Goal: Task Accomplishment & Management: Manage account settings

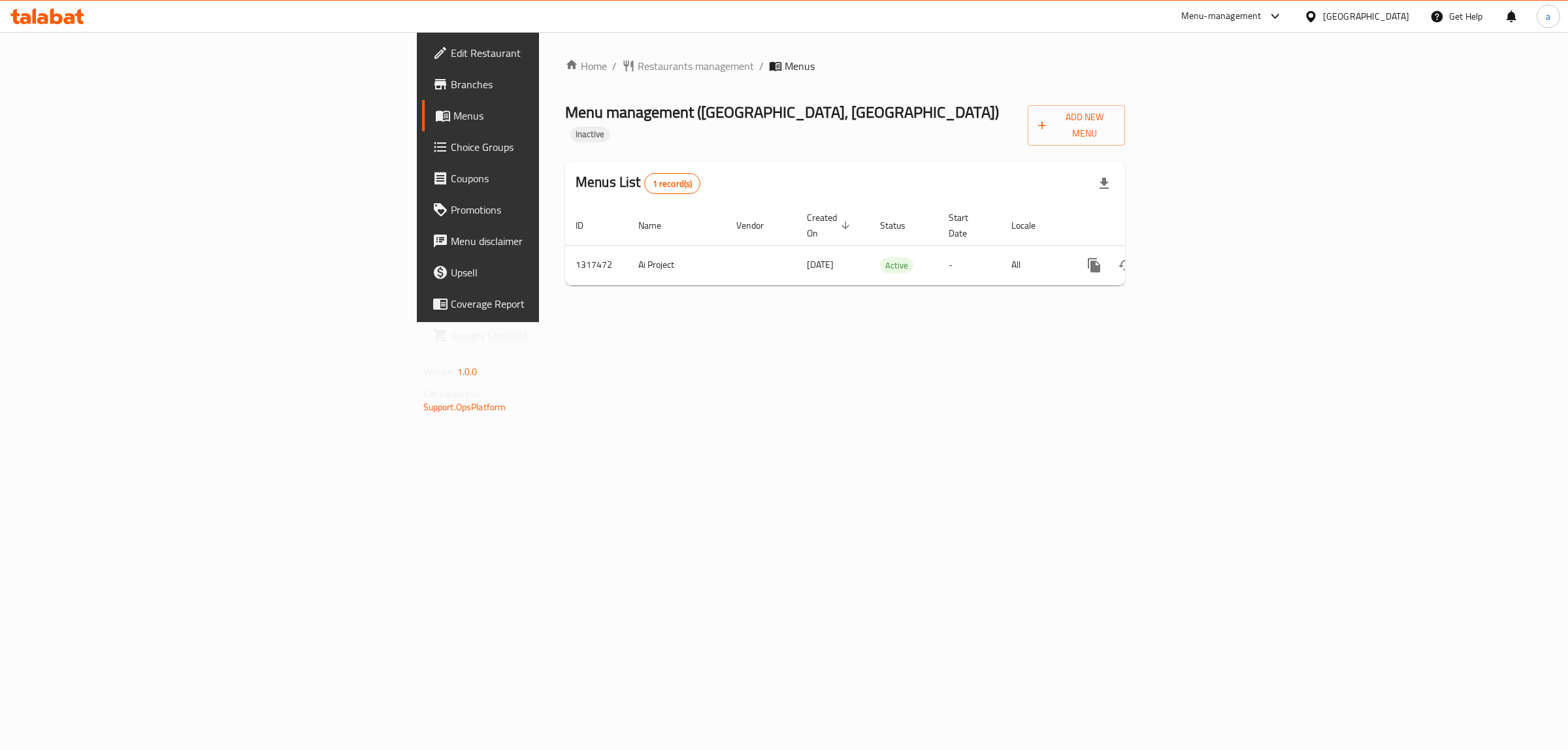
click at [1151, 322] on div "Home / Restaurants management / Menus Menu management ( [GEOGRAPHIC_DATA], [GEO…" at bounding box center [845, 178] width 612 height 290
click at [1204, 250] on link "enhanced table" at bounding box center [1189, 266] width 32 height 32
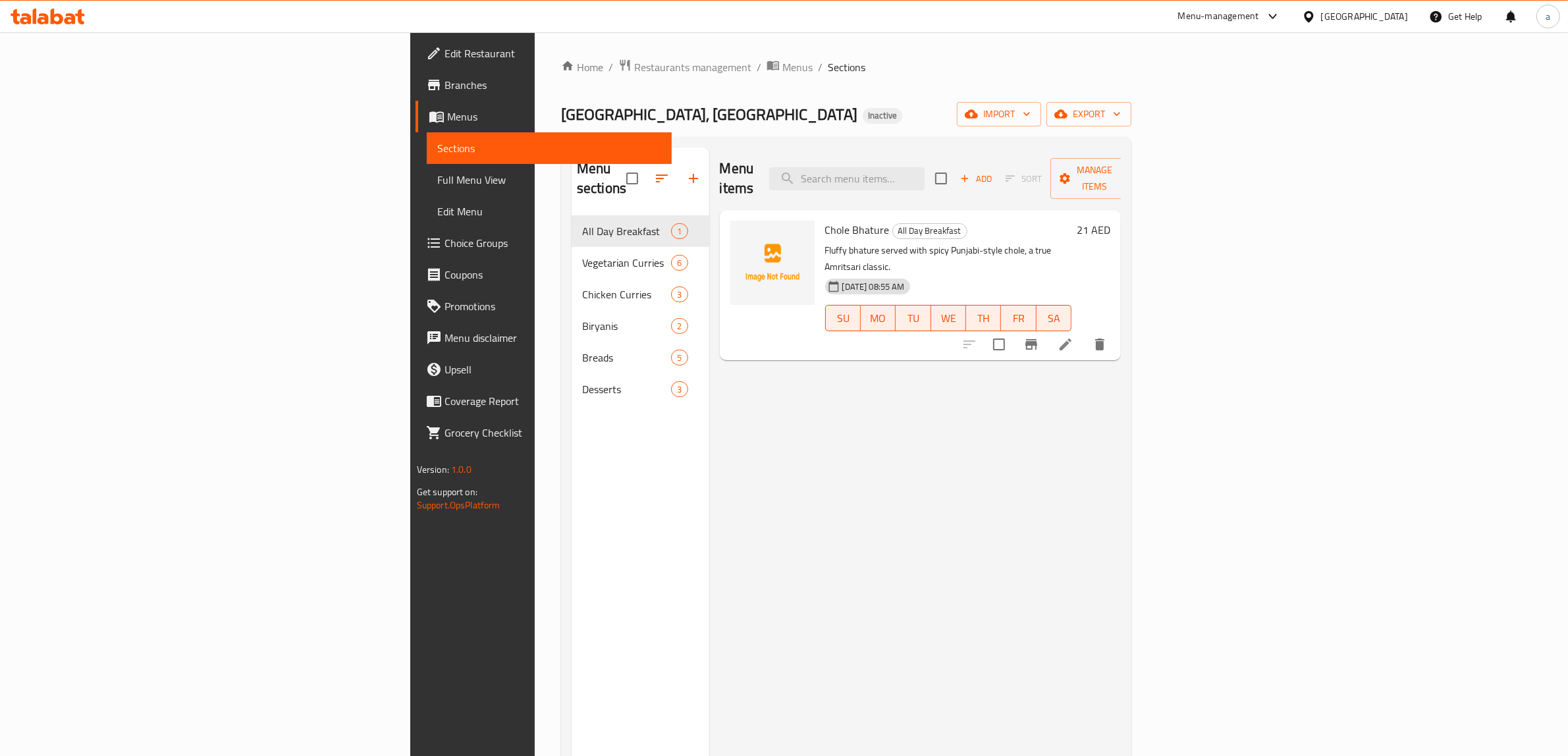
click at [447, 118] on span "Menus" at bounding box center [554, 116] width 214 height 16
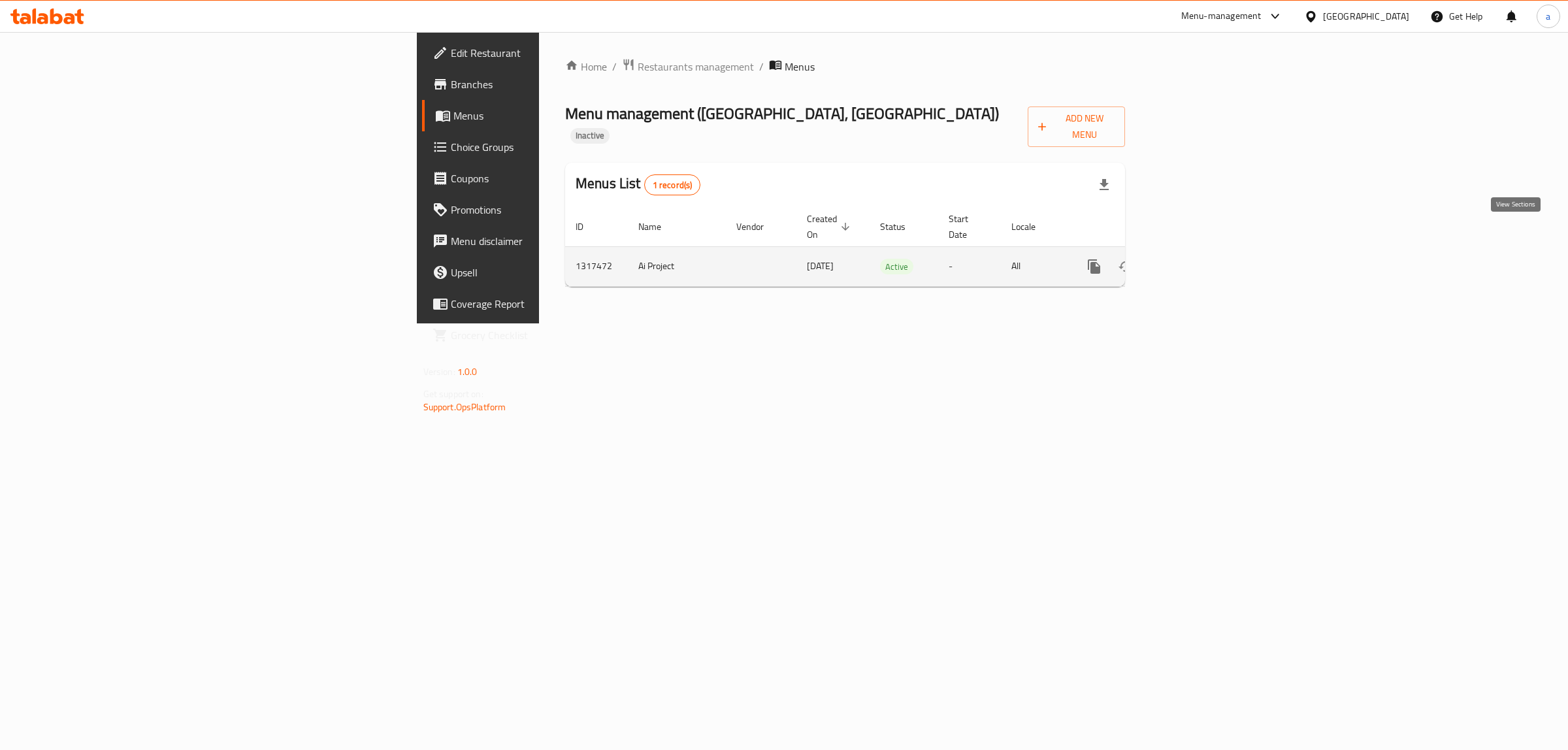
click at [1204, 251] on link "enhanced table" at bounding box center [1189, 267] width 32 height 32
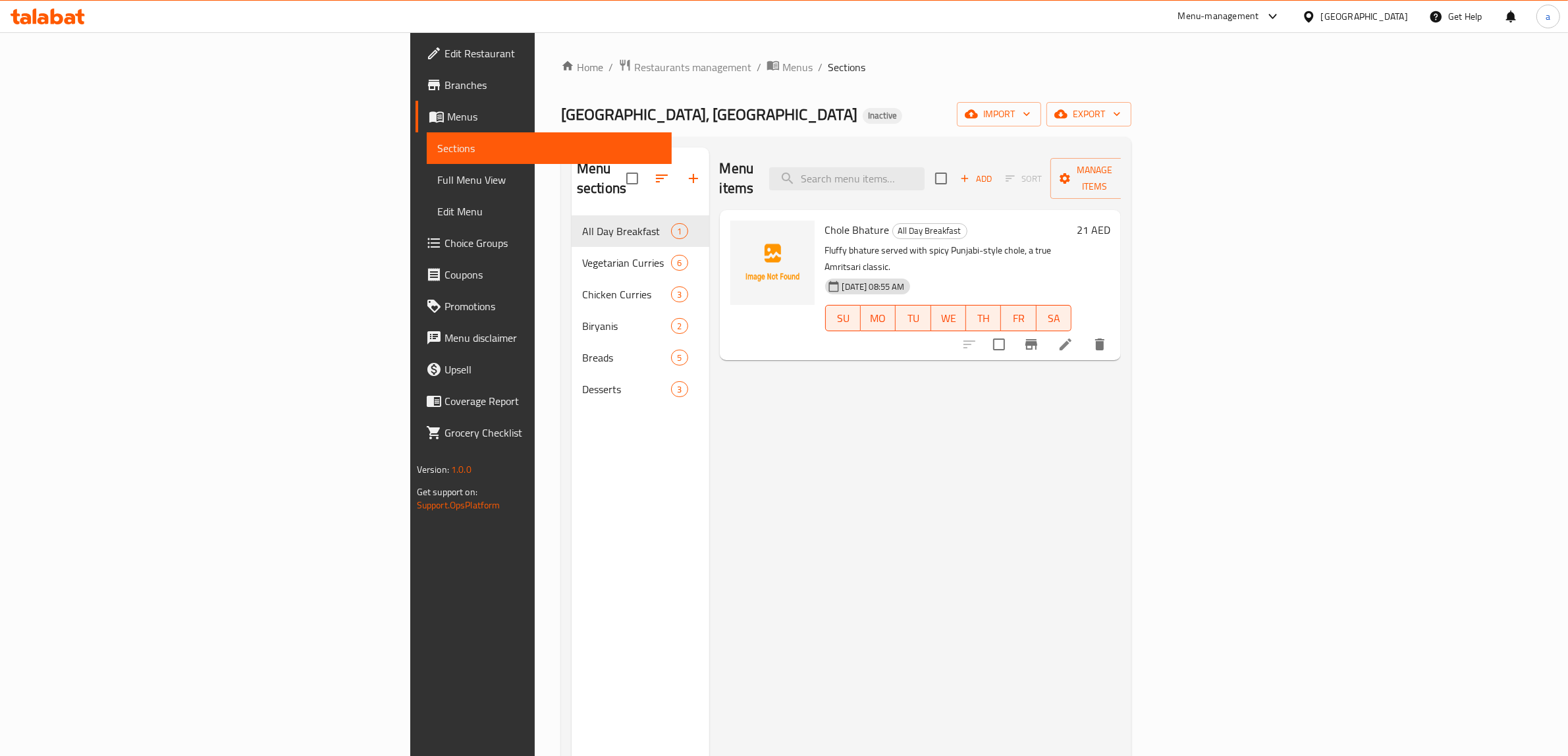
click at [447, 119] on span "Menus" at bounding box center [554, 116] width 214 height 16
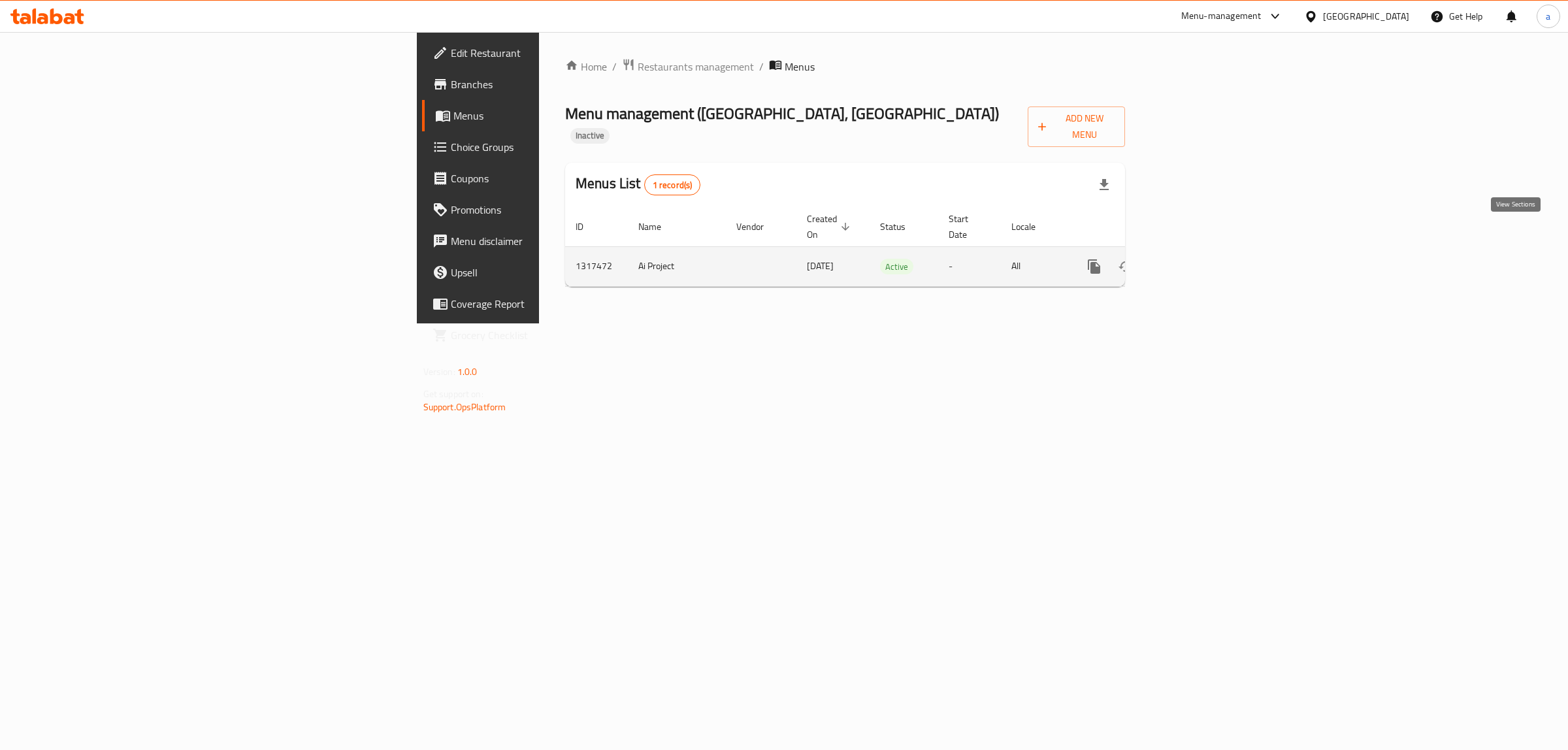
click at [1196, 259] on icon "enhanced table" at bounding box center [1188, 266] width 16 height 16
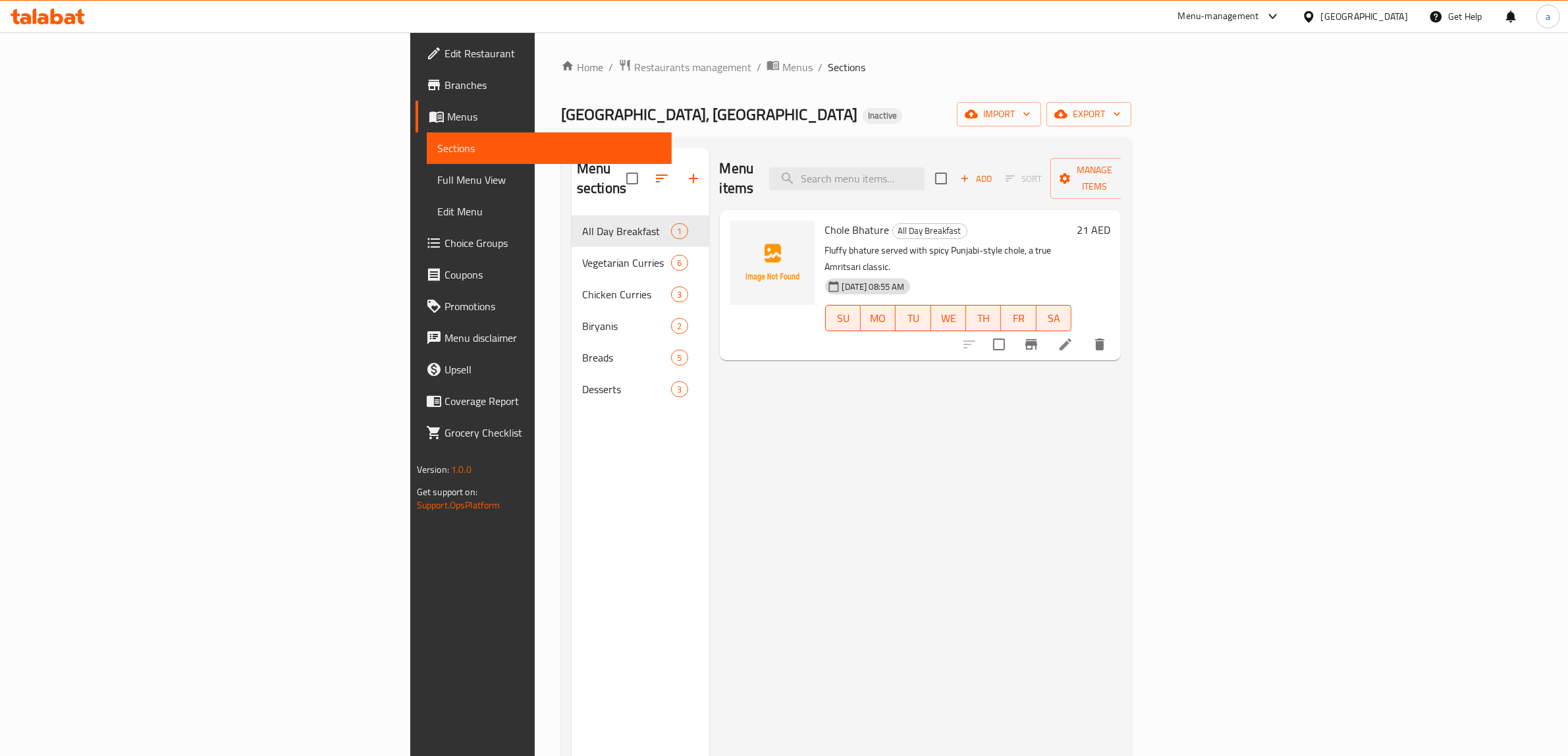
click at [437, 146] on span "Sections" at bounding box center [549, 148] width 224 height 16
click at [447, 111] on span "Menus" at bounding box center [554, 116] width 214 height 16
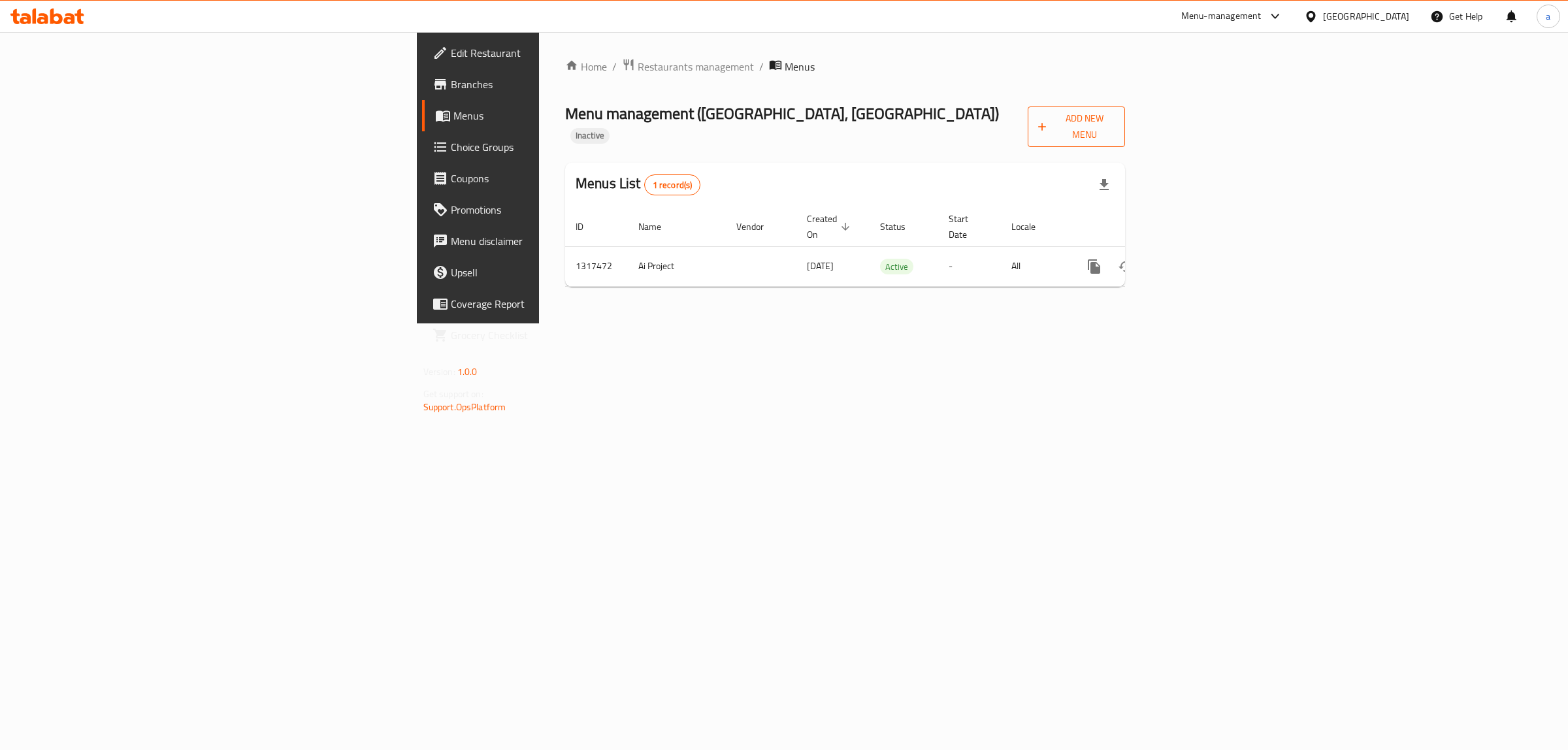
click at [1115, 117] on span "Add New Menu" at bounding box center [1077, 126] width 77 height 32
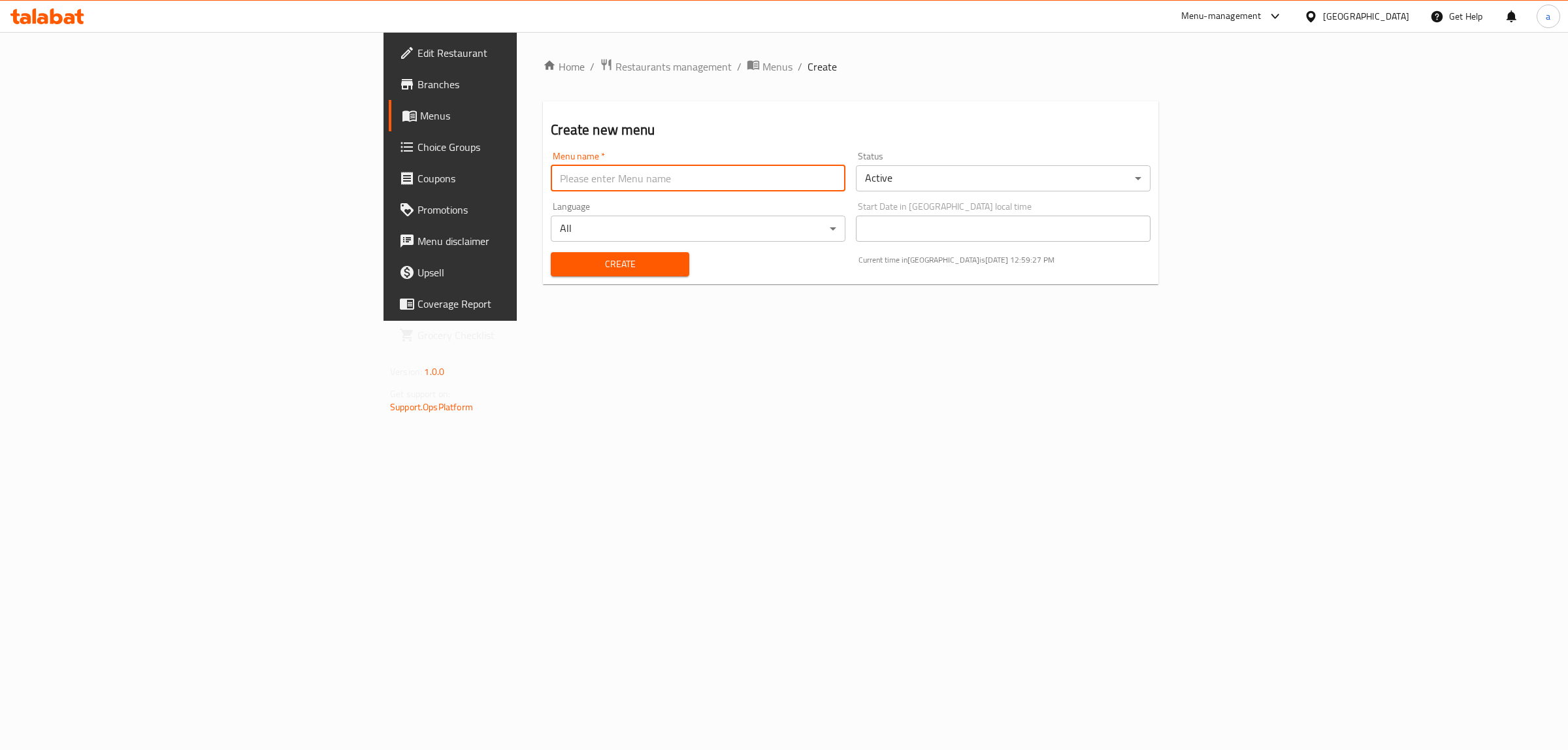
click at [641, 174] on input "text" at bounding box center [698, 178] width 295 height 26
click at [550, 178] on input "menu [DATE]" at bounding box center [698, 178] width 295 height 26
click at [550, 177] on input "menu [DATE]" at bounding box center [698, 178] width 295 height 26
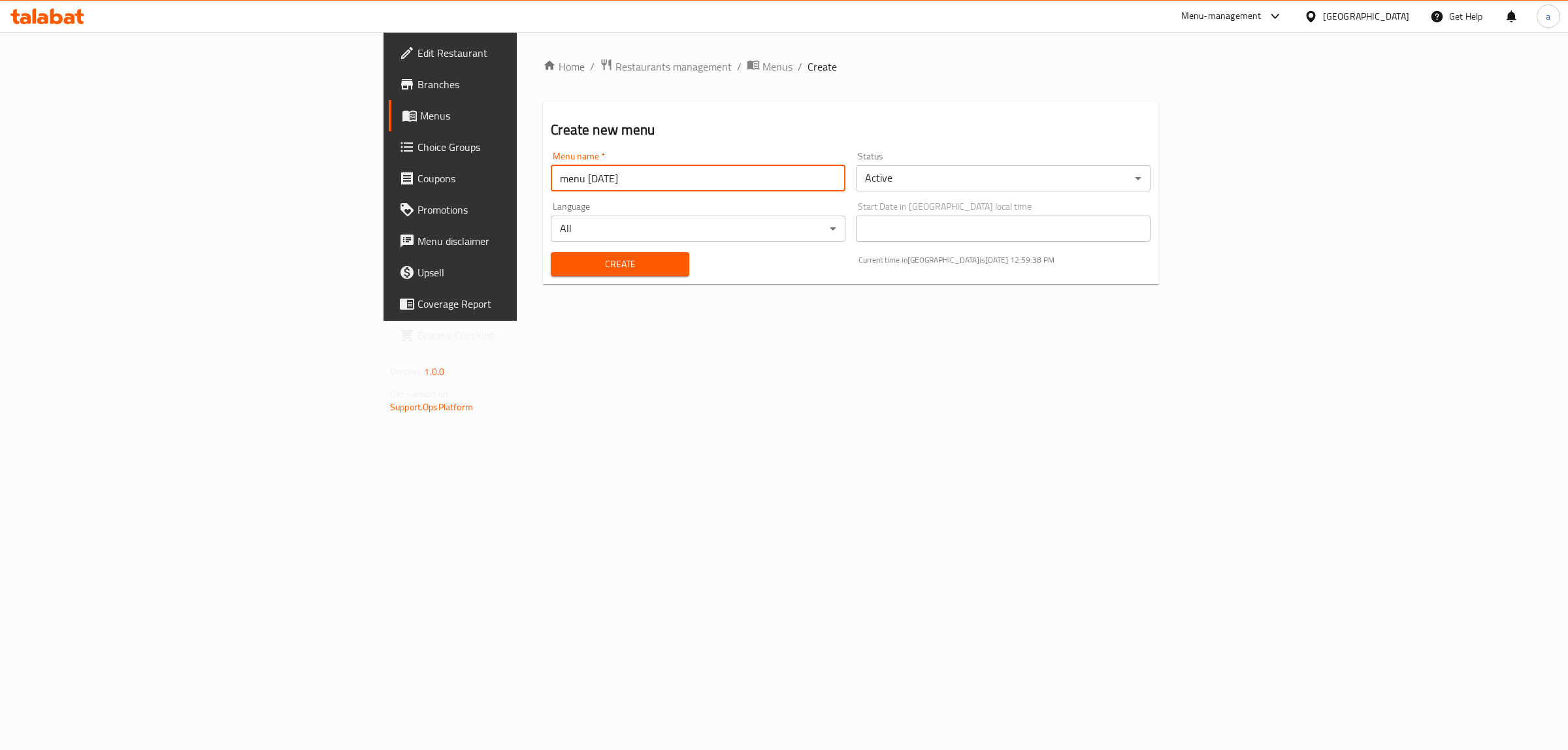
type input "menu [DATE]"
click at [543, 144] on div "Create new menu Menu name   * menu [DATE] Menu name * Status Active ​ Language …" at bounding box center [851, 193] width 615 height 183
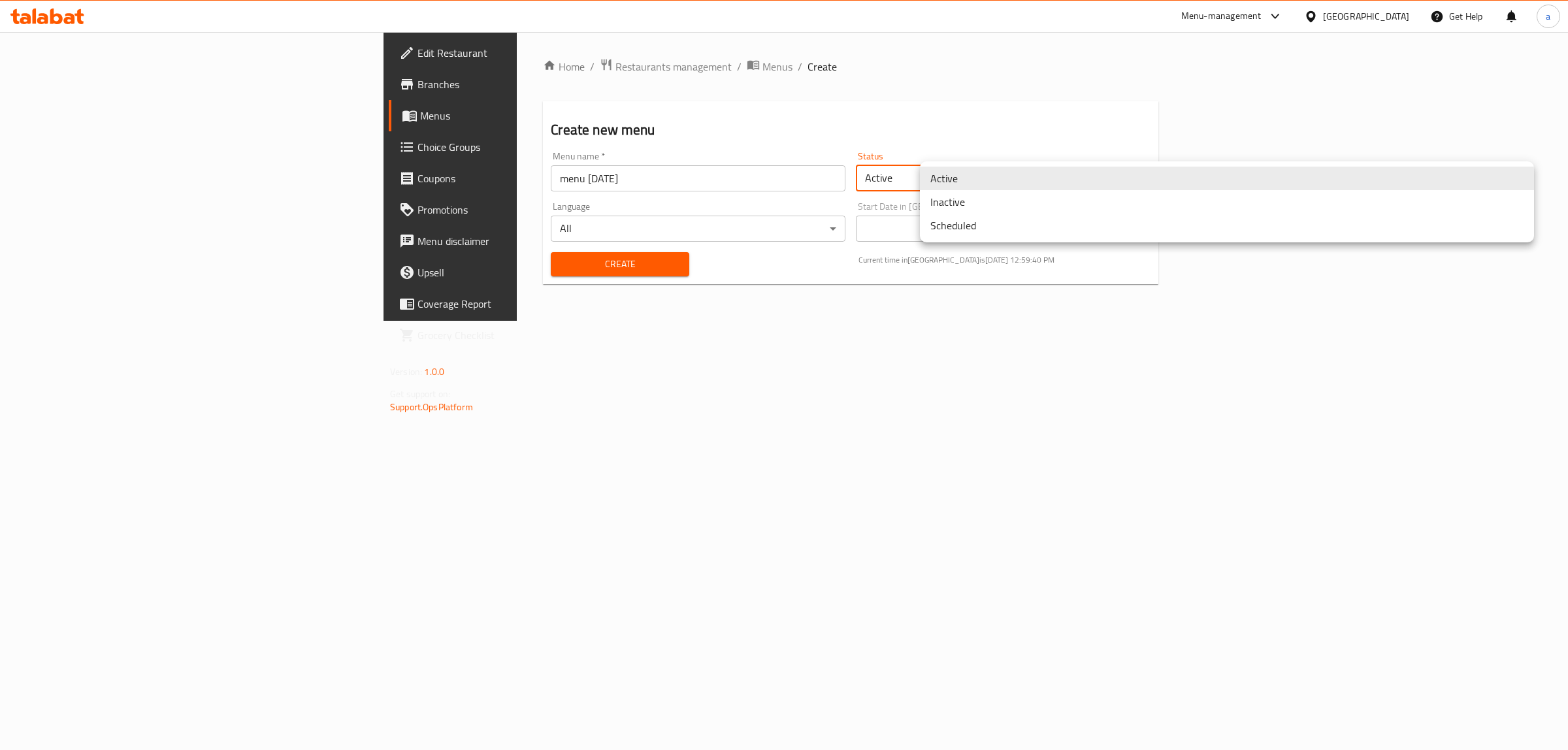
click at [1512, 171] on body "​ Menu-management [GEOGRAPHIC_DATA] Get Help a Edit Restaurant Branches Menus C…" at bounding box center [784, 391] width 1568 height 718
click at [989, 200] on li "Inactive" at bounding box center [1227, 202] width 614 height 23
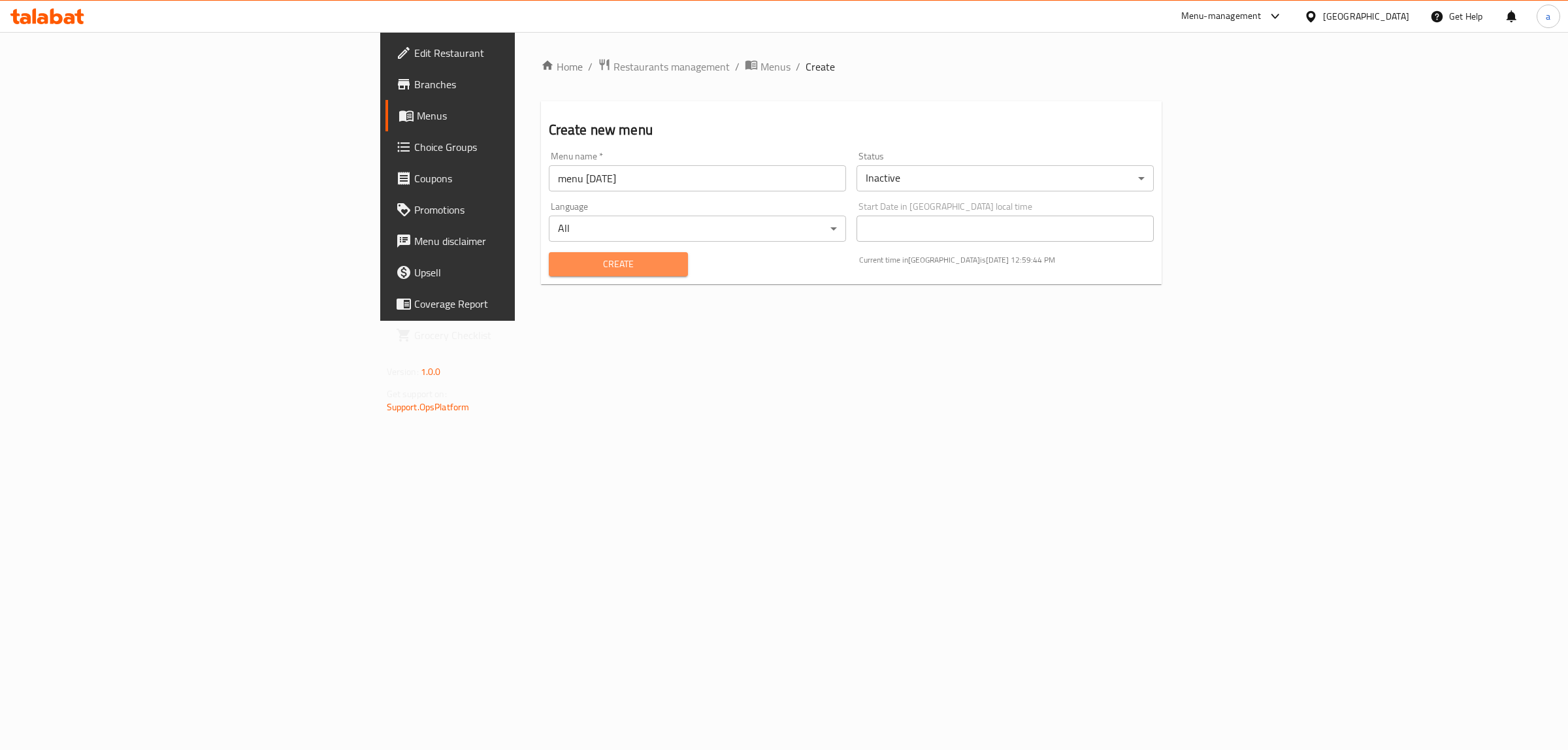
click at [560, 257] on span "Create" at bounding box center [619, 265] width 119 height 17
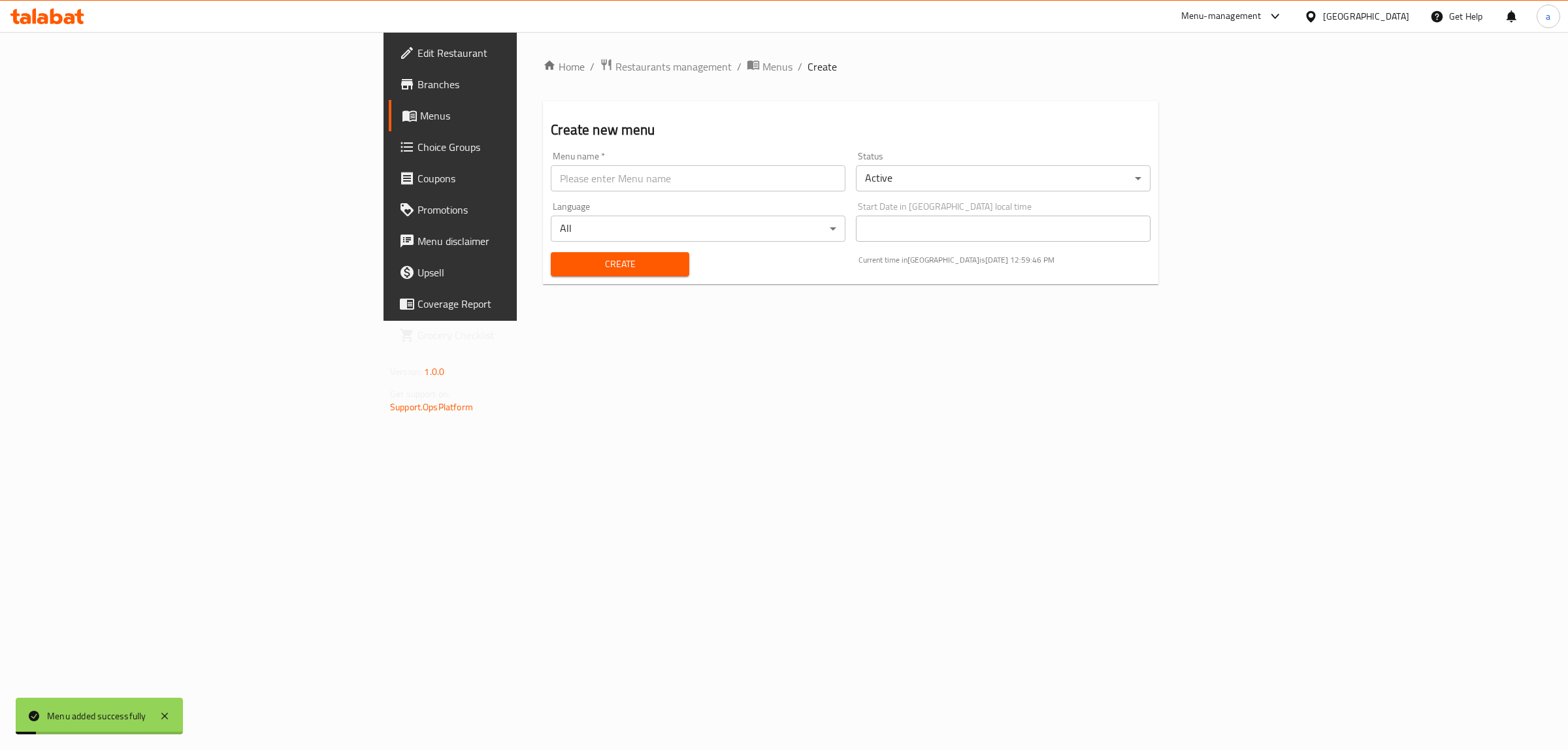
click at [420, 112] on span "Menus" at bounding box center [528, 115] width 215 height 16
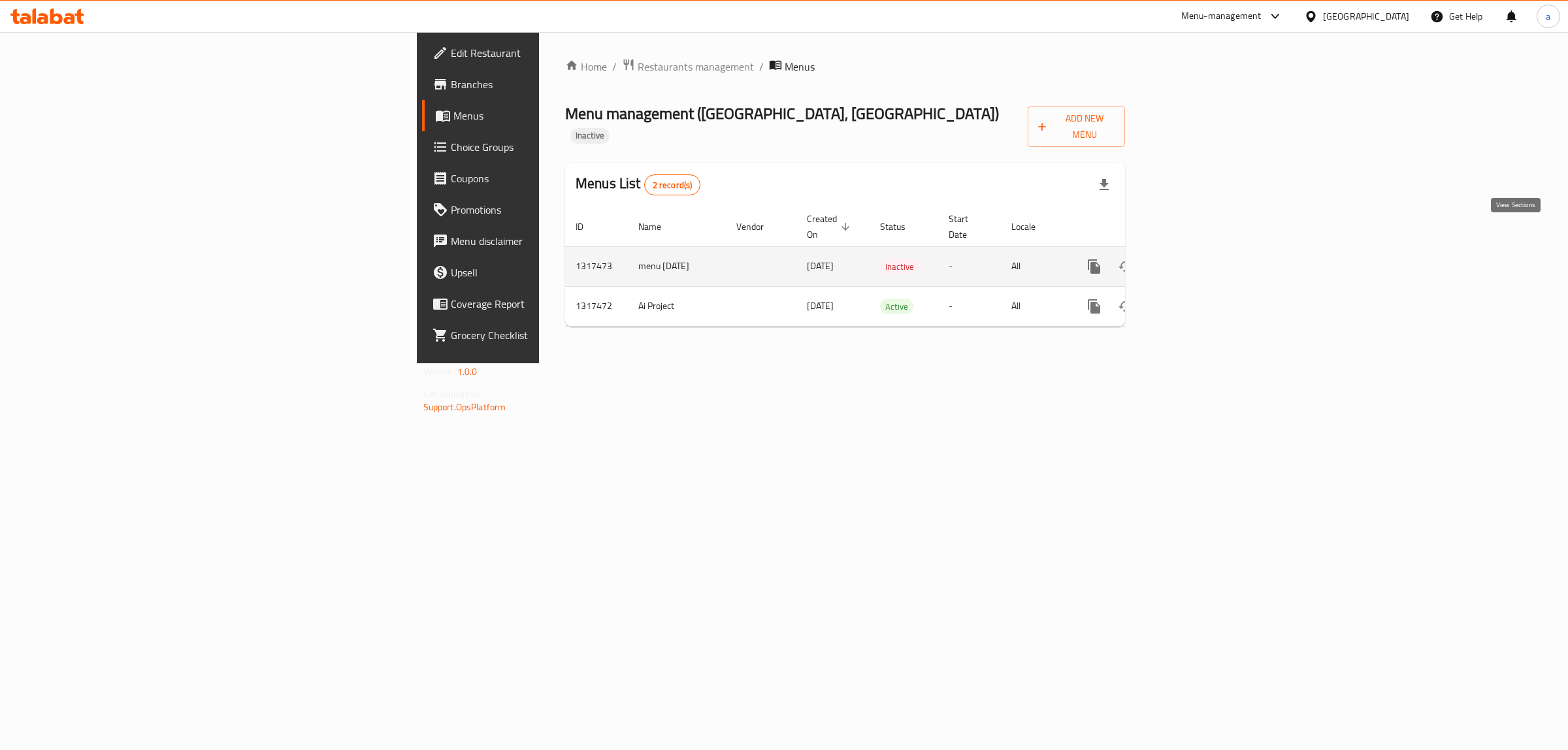
click at [1196, 259] on icon "enhanced table" at bounding box center [1188, 266] width 16 height 16
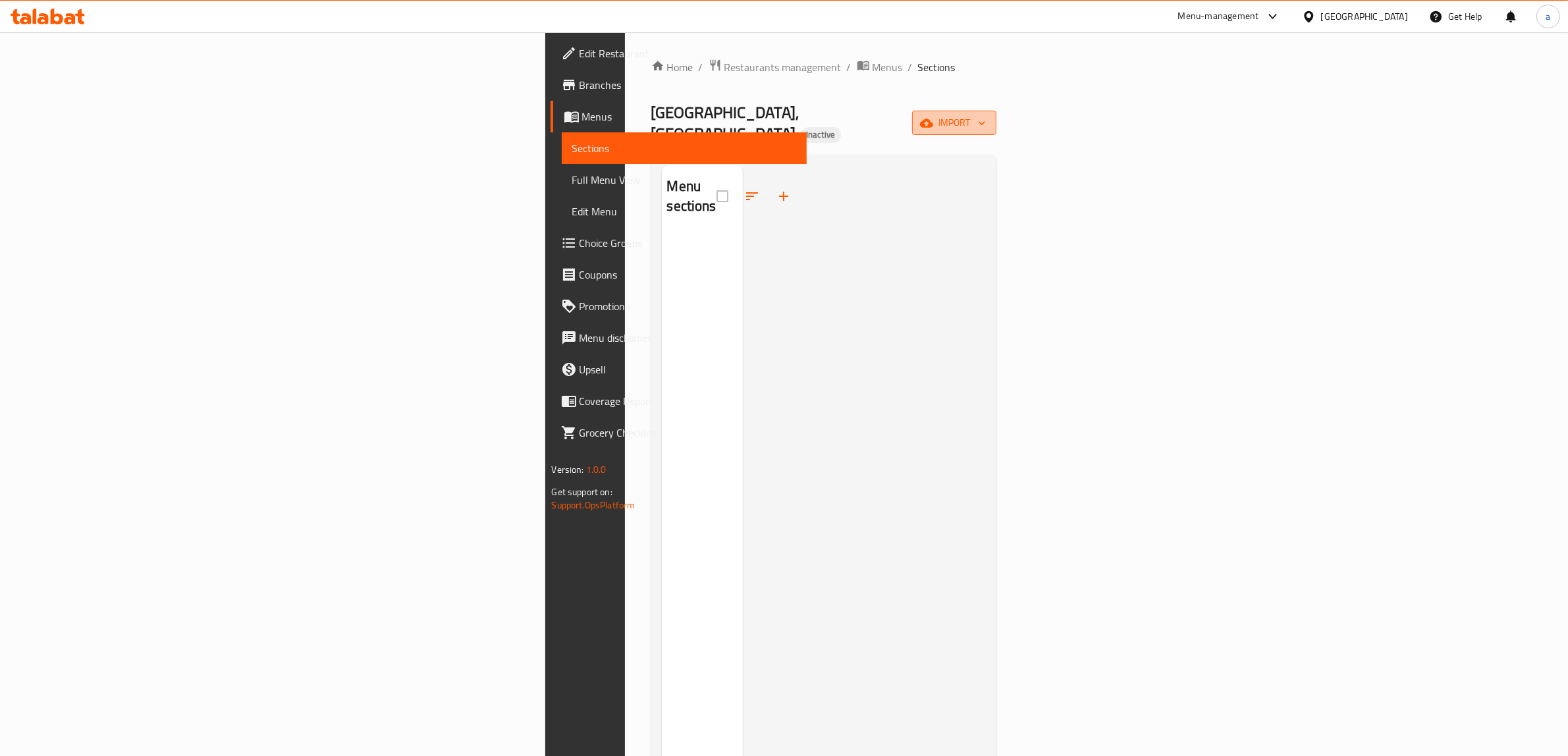
click at [986, 116] on span "import" at bounding box center [953, 123] width 63 height 17
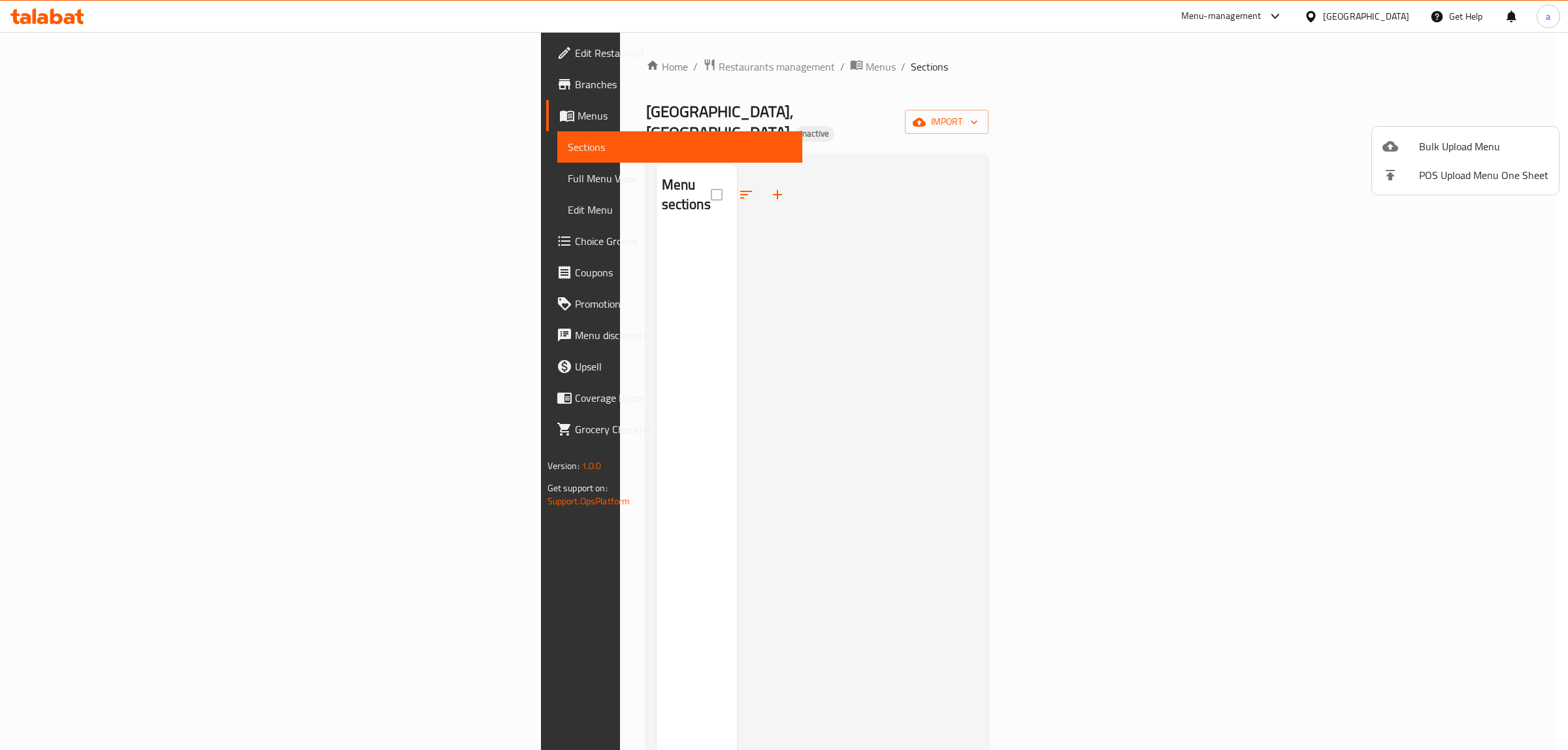
click at [1396, 146] on icon at bounding box center [1390, 147] width 16 height 11
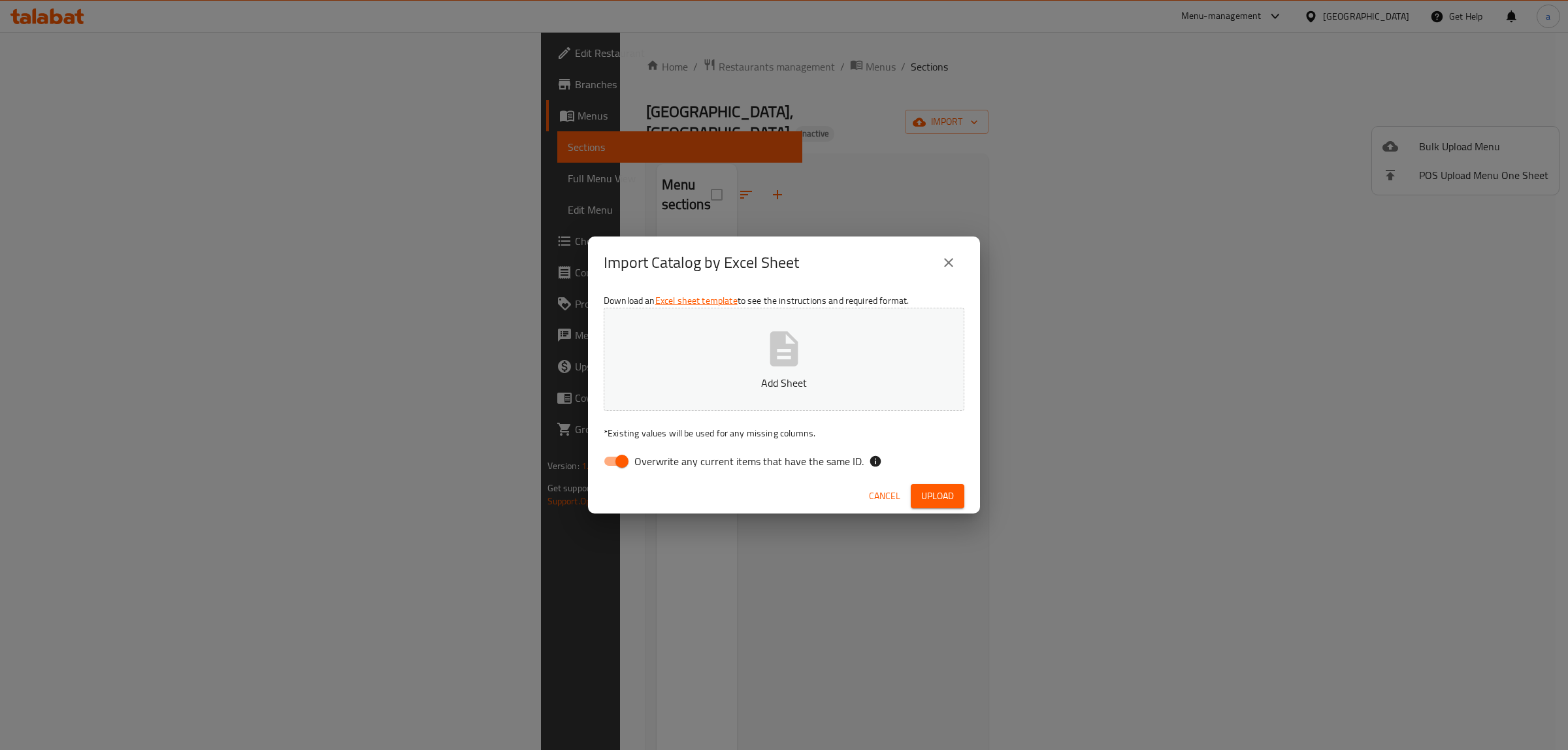
click at [623, 460] on input "Overwrite any current items that have the same ID." at bounding box center [622, 461] width 74 height 25
checkbox input "false"
click at [693, 375] on p "Add Sheet" at bounding box center [784, 383] width 320 height 16
click at [960, 485] on button "Upload" at bounding box center [937, 496] width 53 height 24
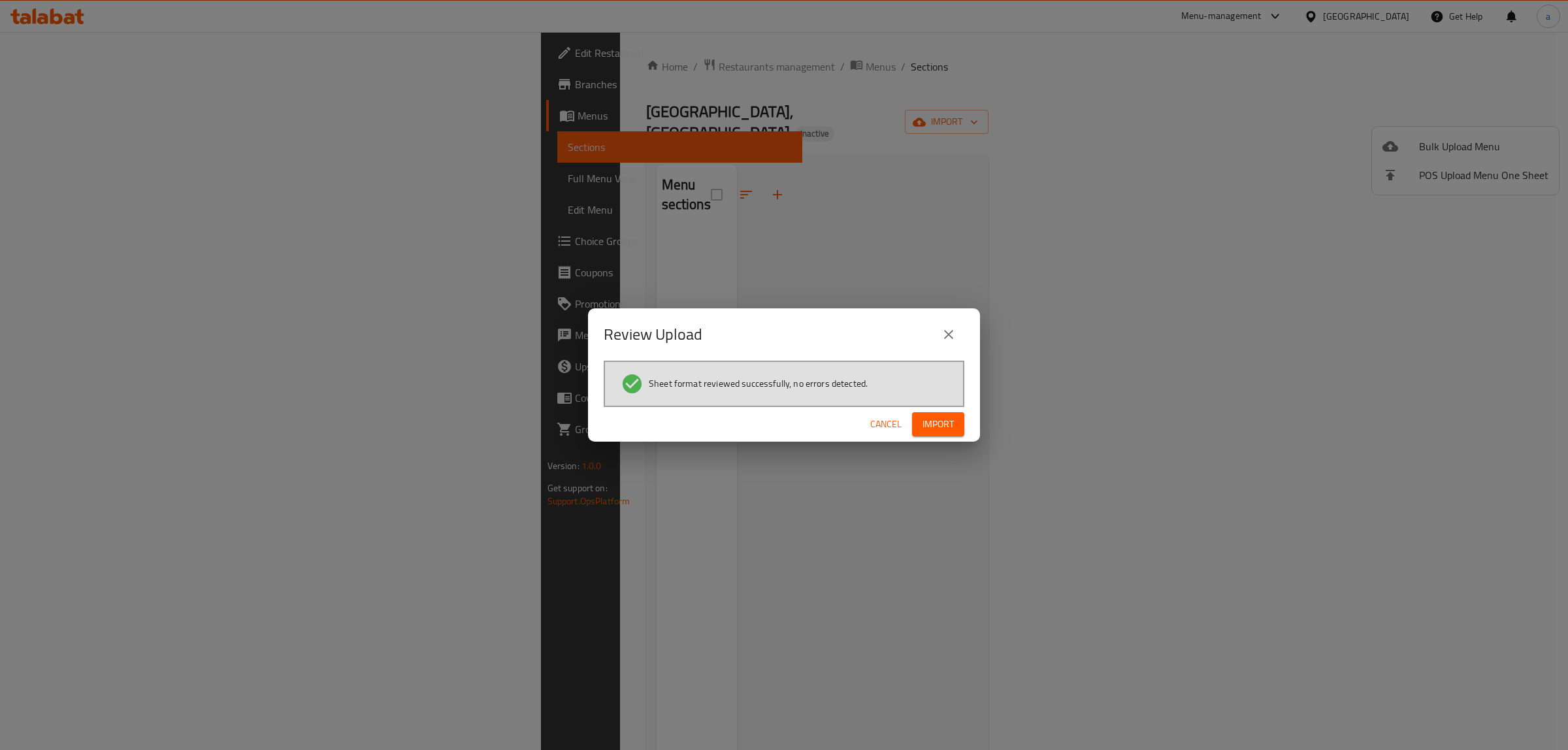
click at [957, 423] on button "Import" at bounding box center [939, 424] width 53 height 24
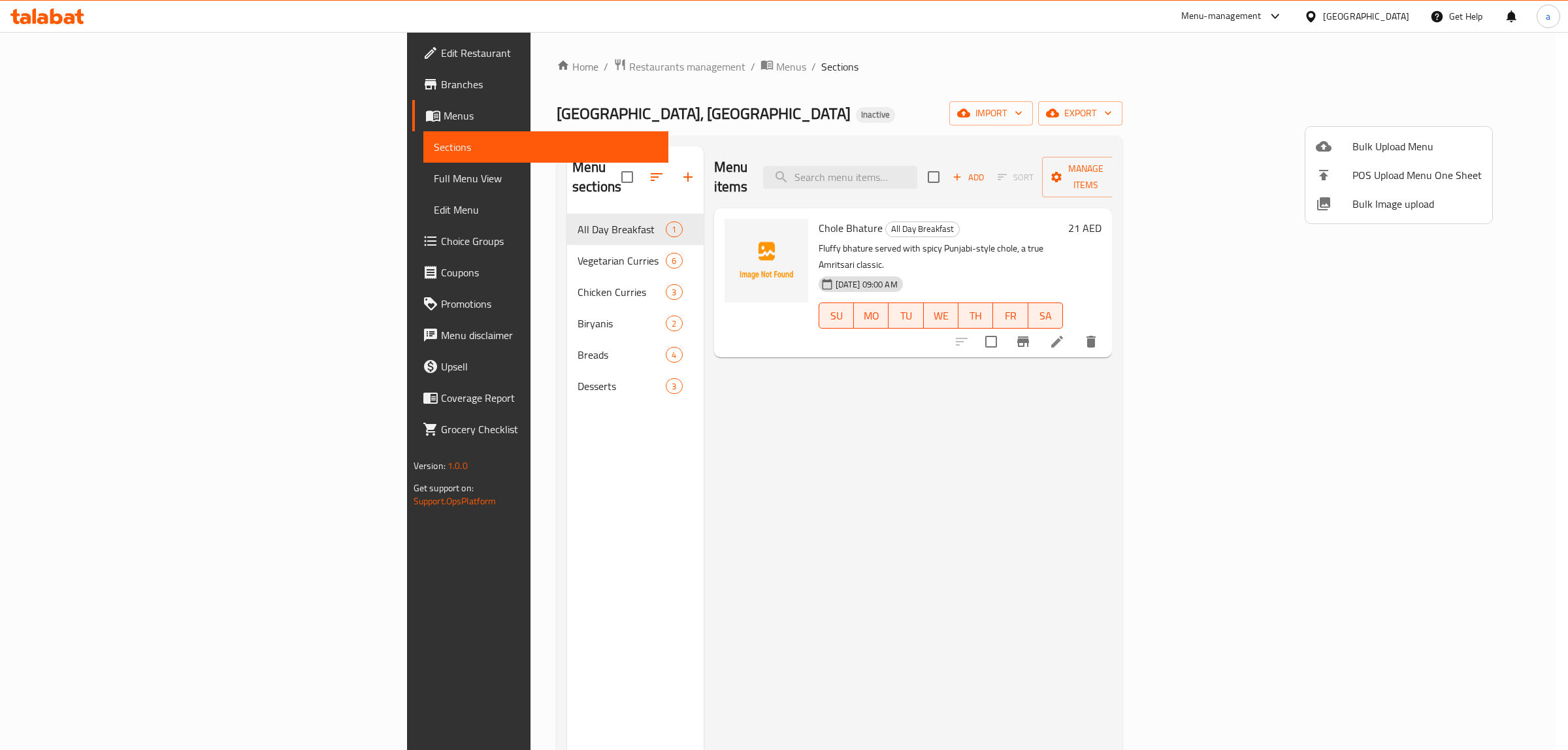
click at [102, 174] on div at bounding box center [784, 375] width 1568 height 750
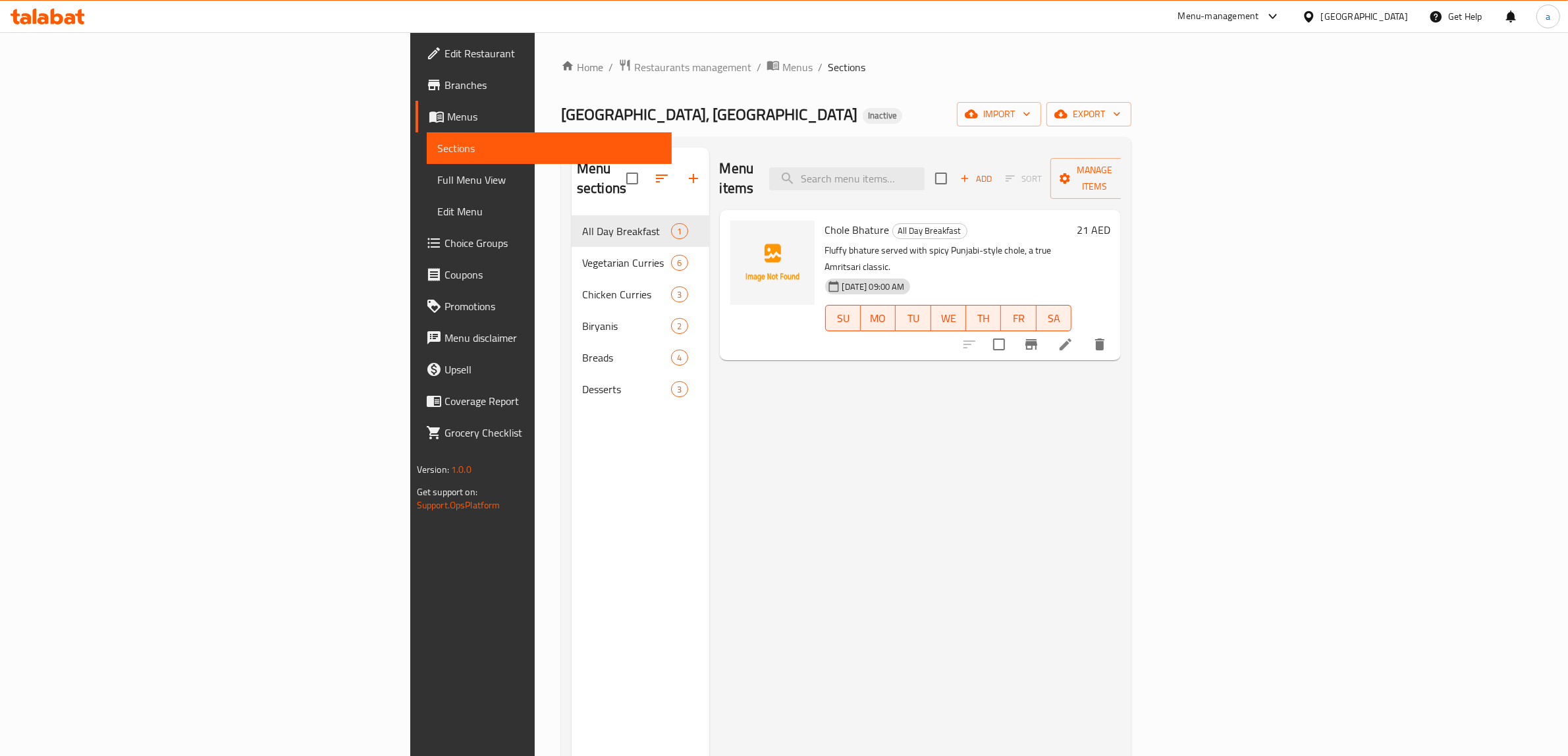
click at [437, 175] on span "Full Menu View" at bounding box center [549, 180] width 224 height 16
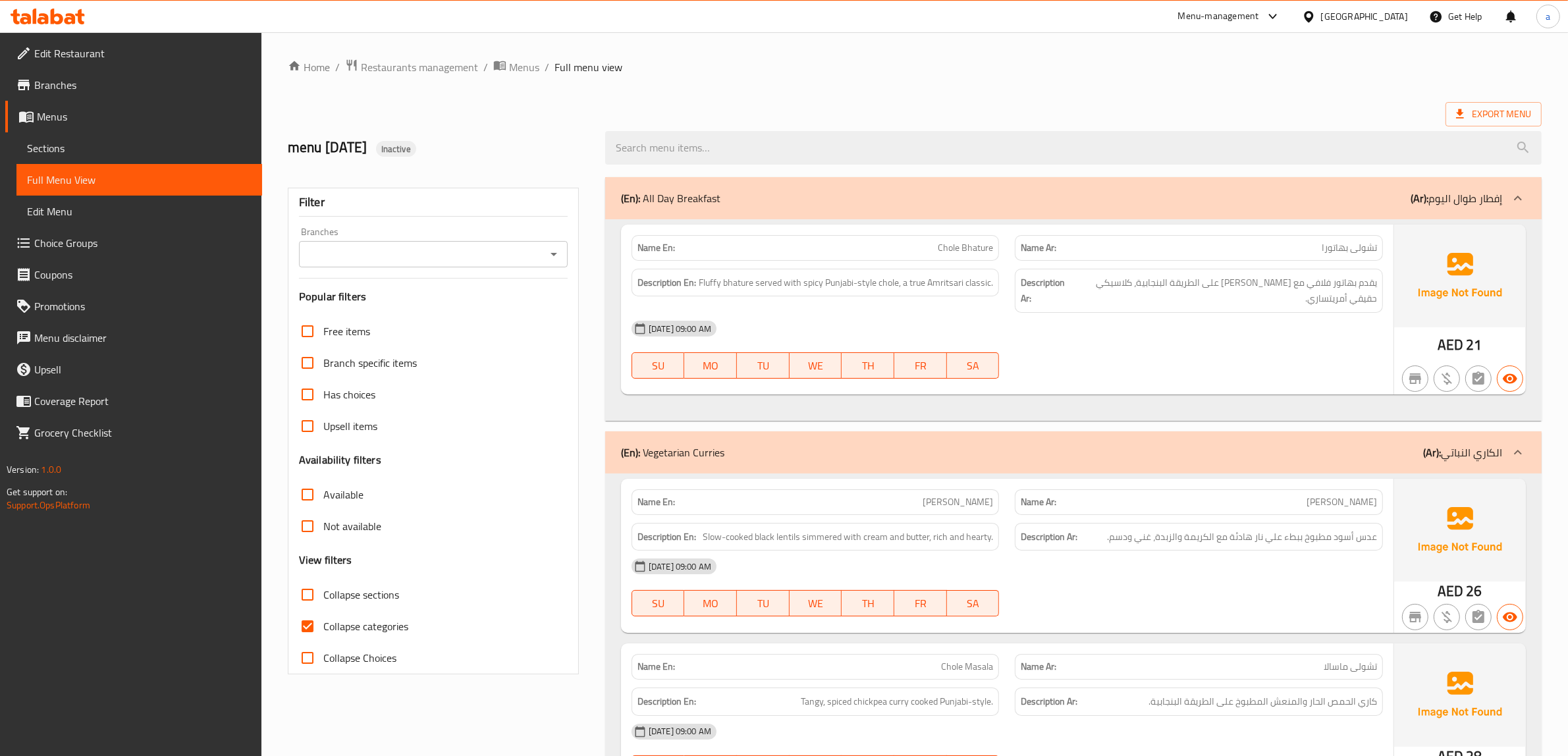
click at [356, 625] on span "Collapse categories" at bounding box center [366, 626] width 85 height 16
click at [324, 625] on input "Collapse categories" at bounding box center [308, 626] width 32 height 32
checkbox input "false"
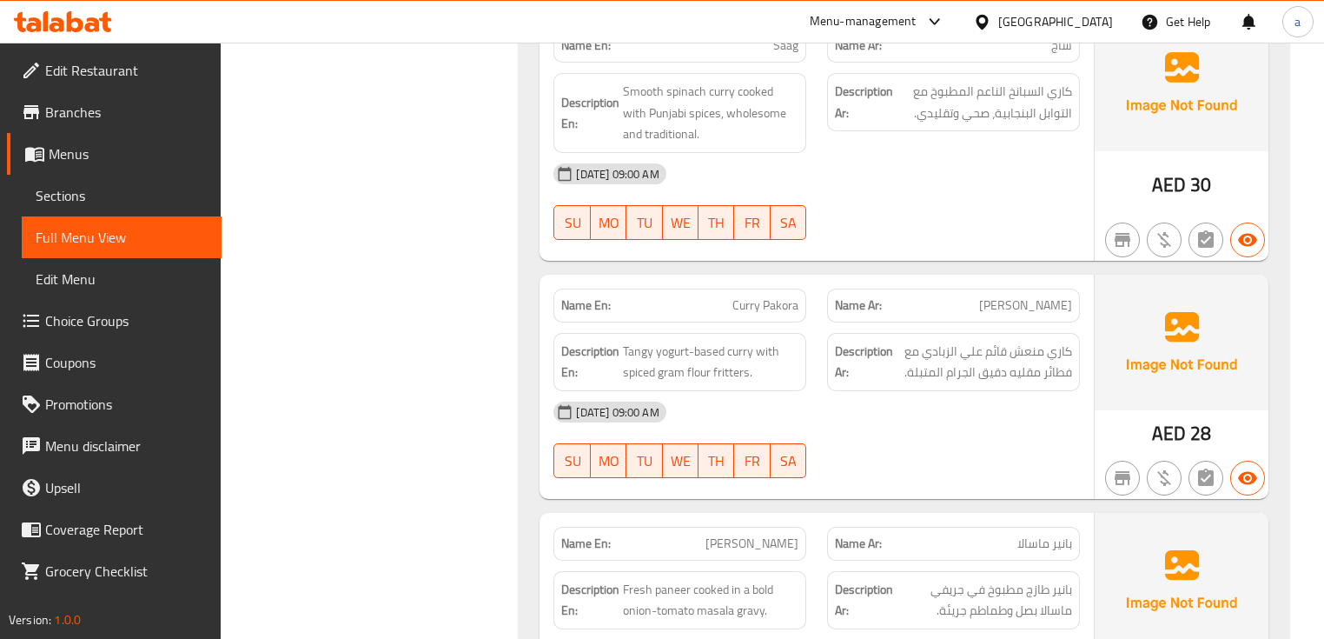
scroll to position [1408, 0]
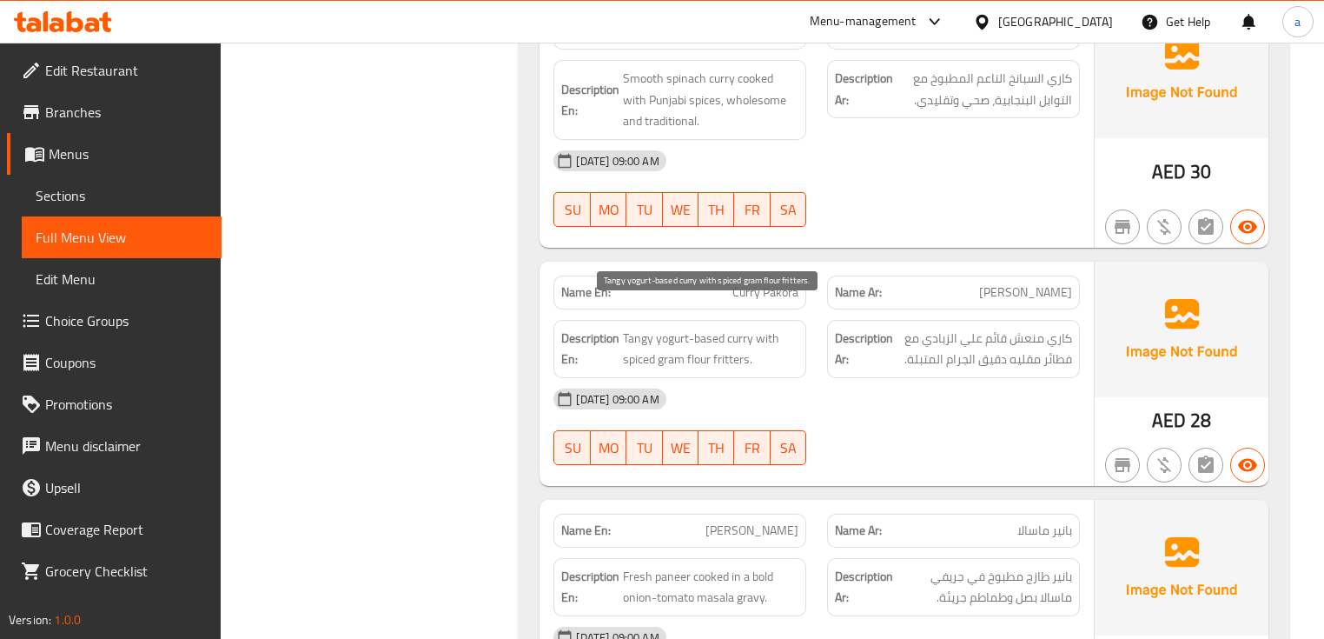
click at [730, 333] on span "Tangy yogurt-based curry with spiced gram flour fritters." at bounding box center [711, 349] width 176 height 43
copy span "fritters"
click at [883, 328] on strong "Description Ar:" at bounding box center [864, 349] width 58 height 43
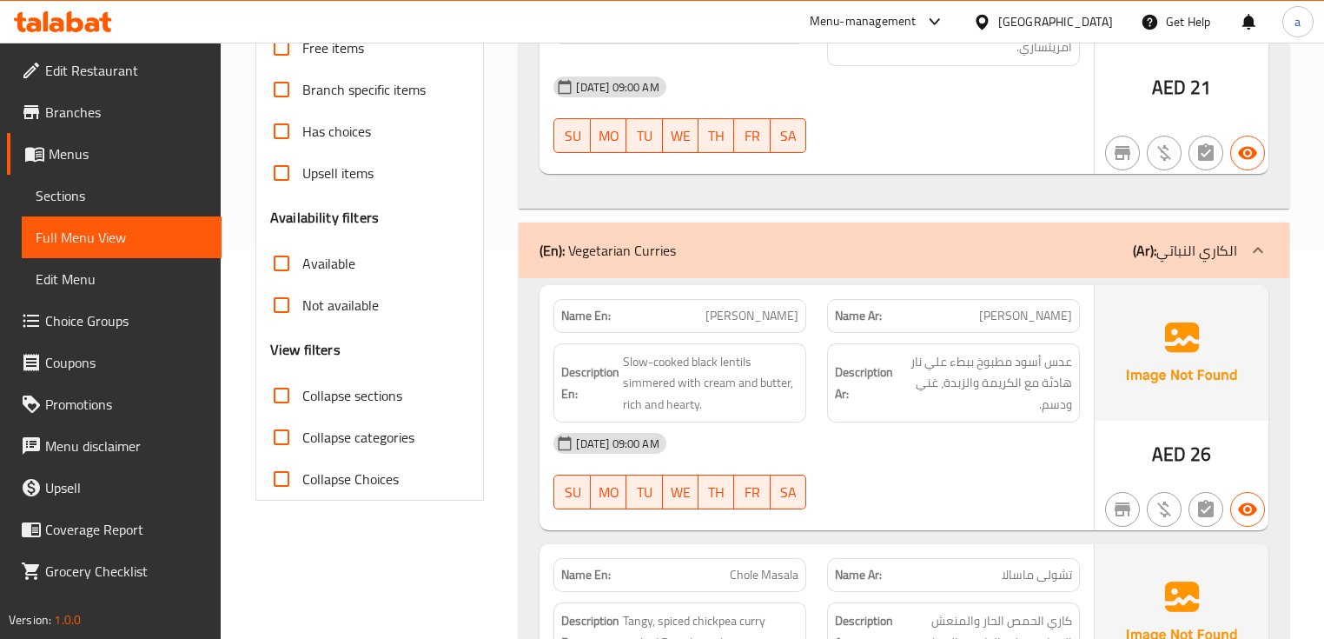
scroll to position [0, 0]
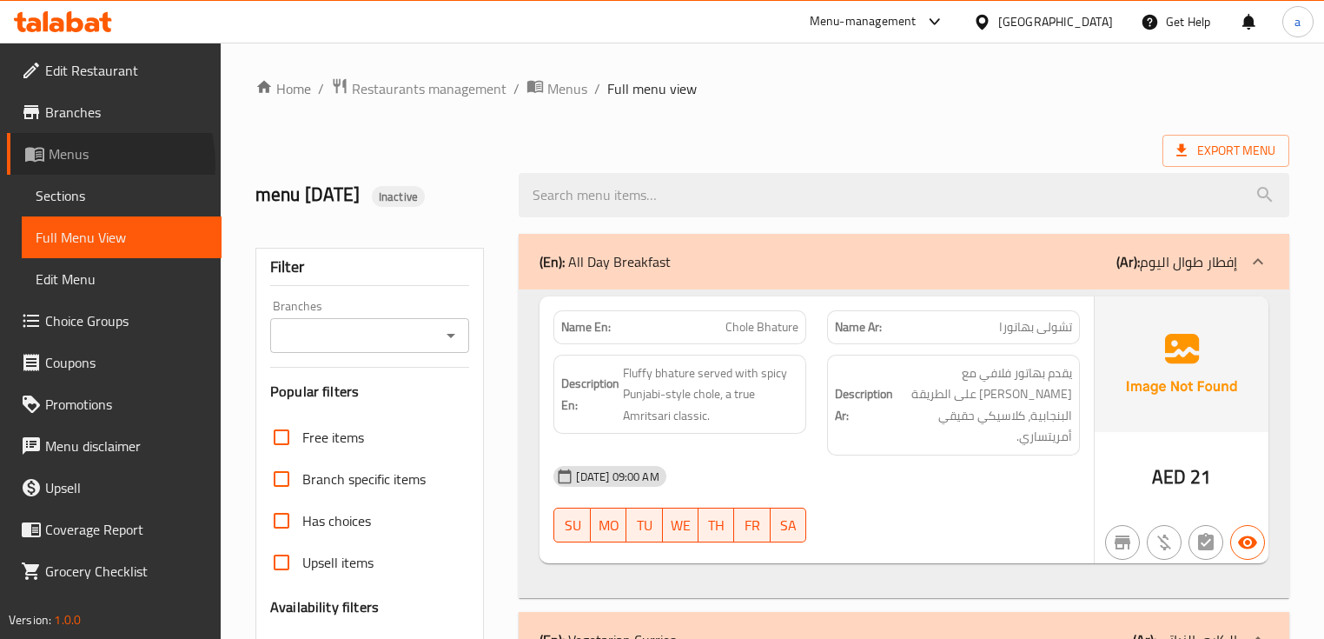
click at [80, 163] on span "Menus" at bounding box center [128, 153] width 159 height 21
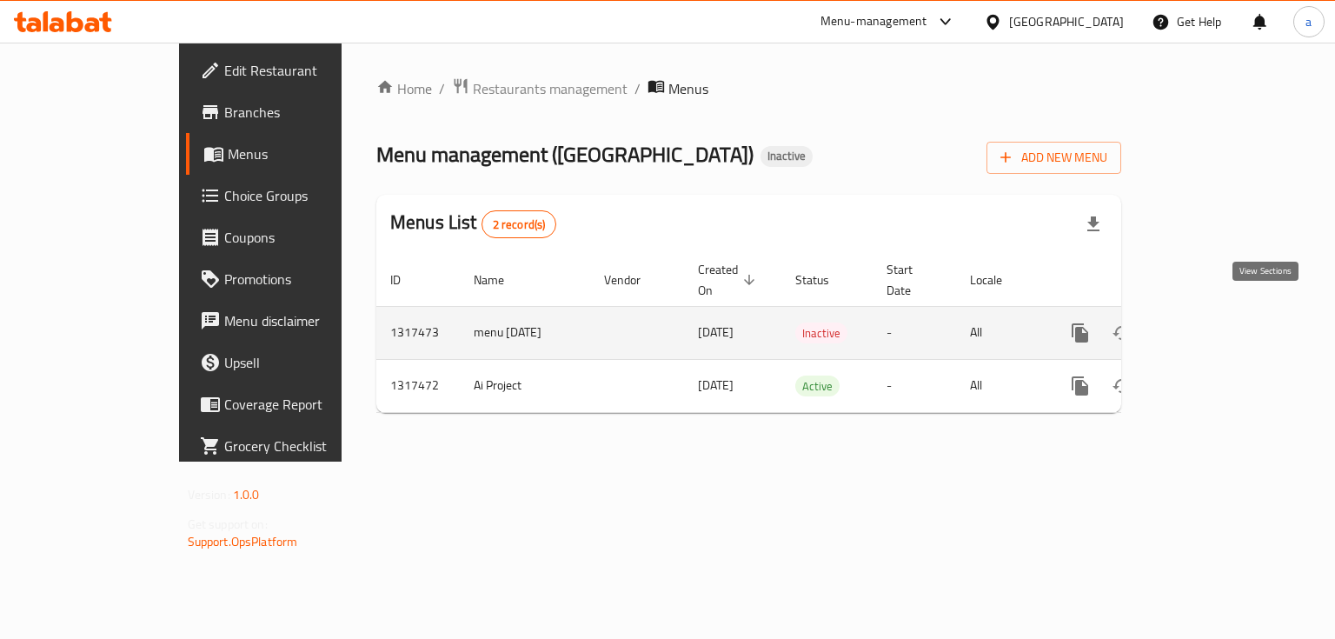
click at [1216, 322] on icon "enhanced table" at bounding box center [1205, 332] width 21 height 21
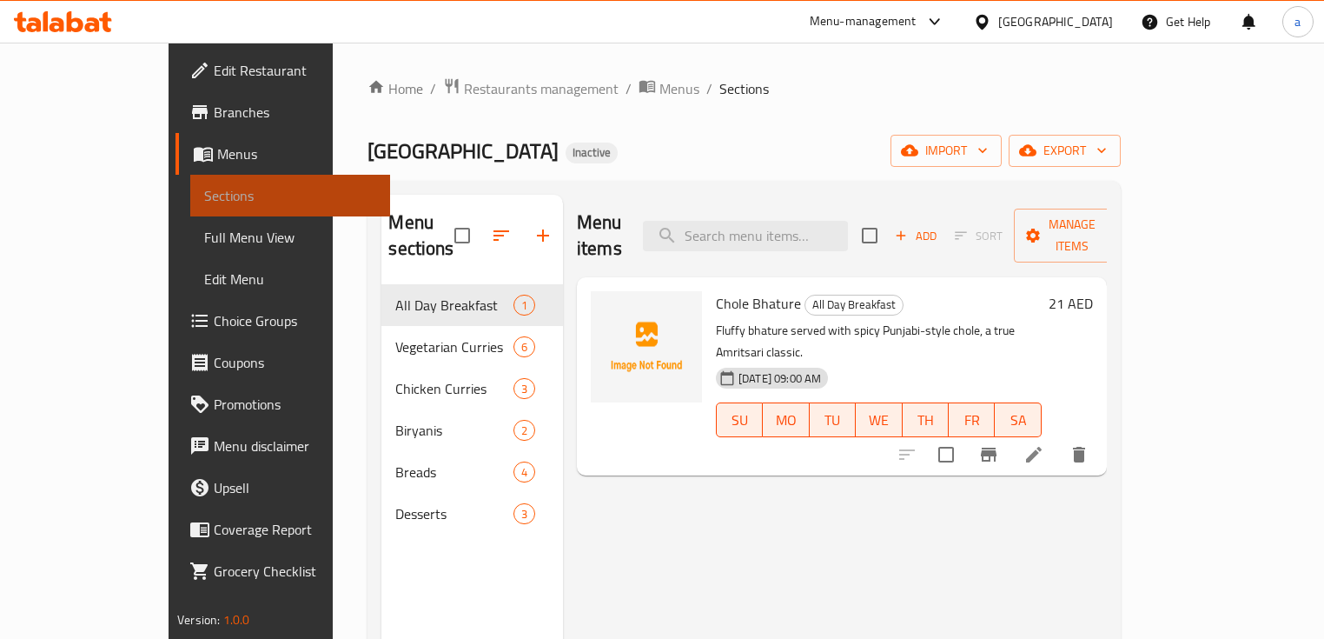
click at [204, 196] on span "Sections" at bounding box center [290, 195] width 172 height 21
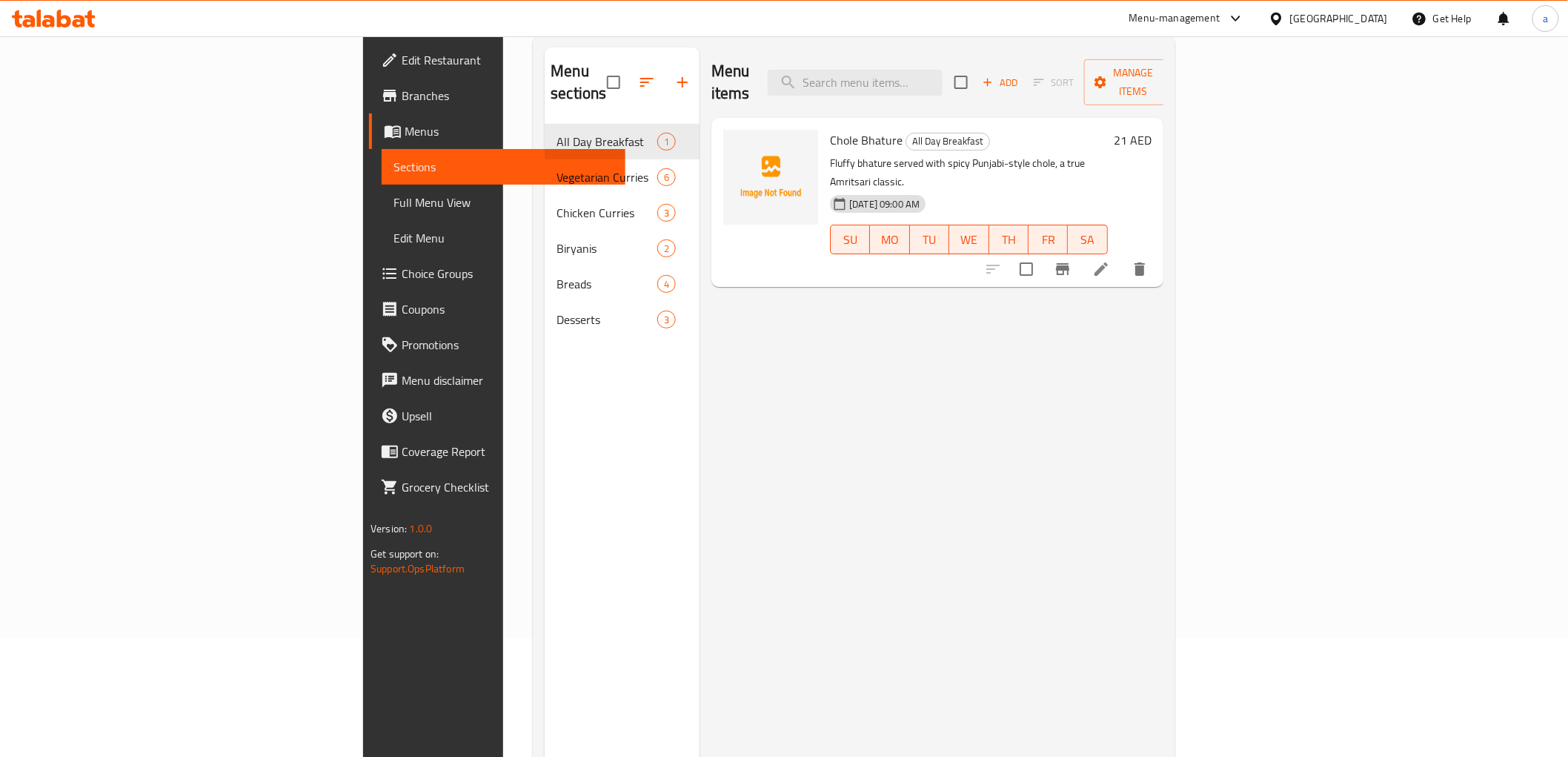
click at [369, 72] on link "Edit Restaurant" at bounding box center [497, 61] width 256 height 36
